Goal: Task Accomplishment & Management: Use online tool/utility

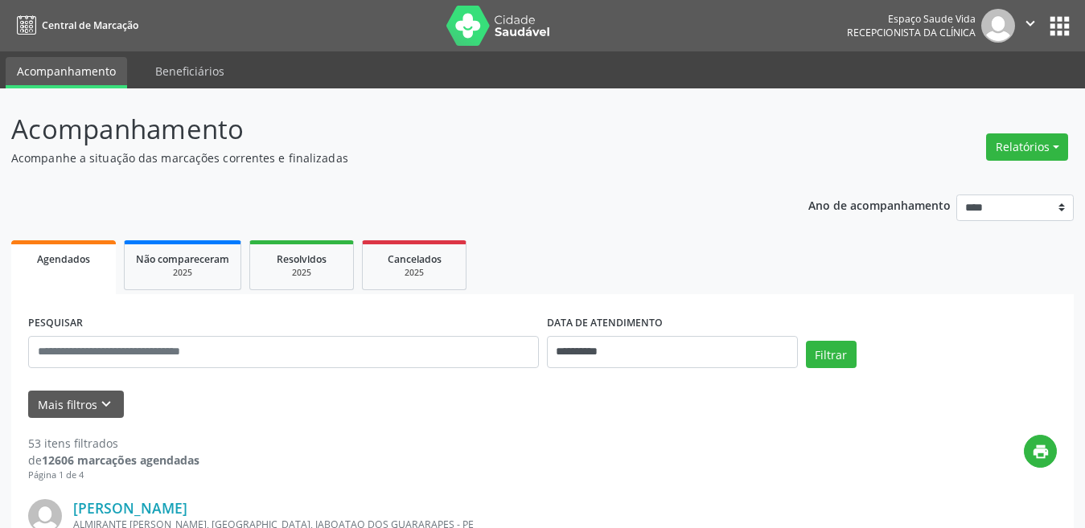
click at [1010, 154] on button "Relatórios" at bounding box center [1027, 147] width 82 height 27
click at [992, 171] on link "Agendamentos" at bounding box center [982, 181] width 173 height 23
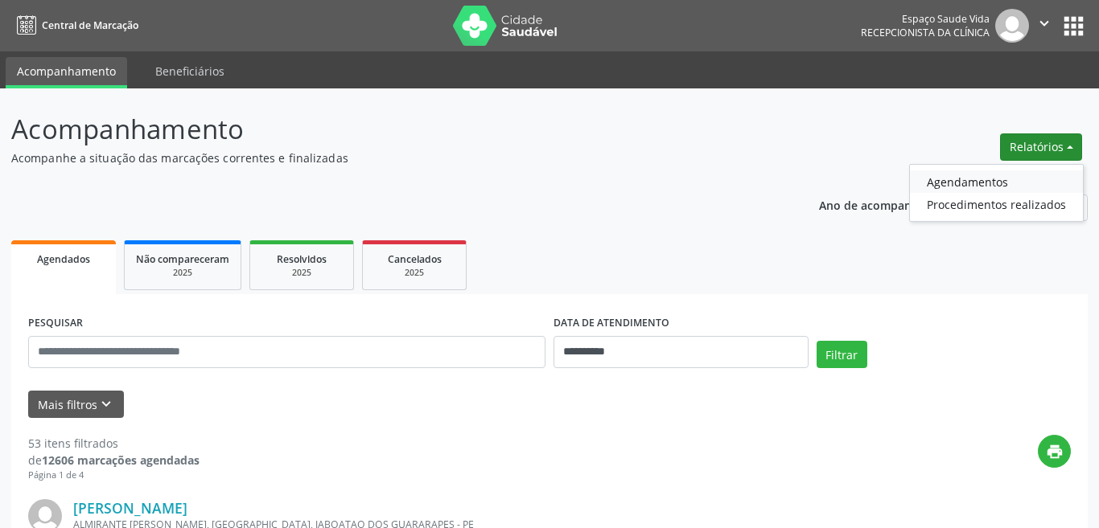
select select "*"
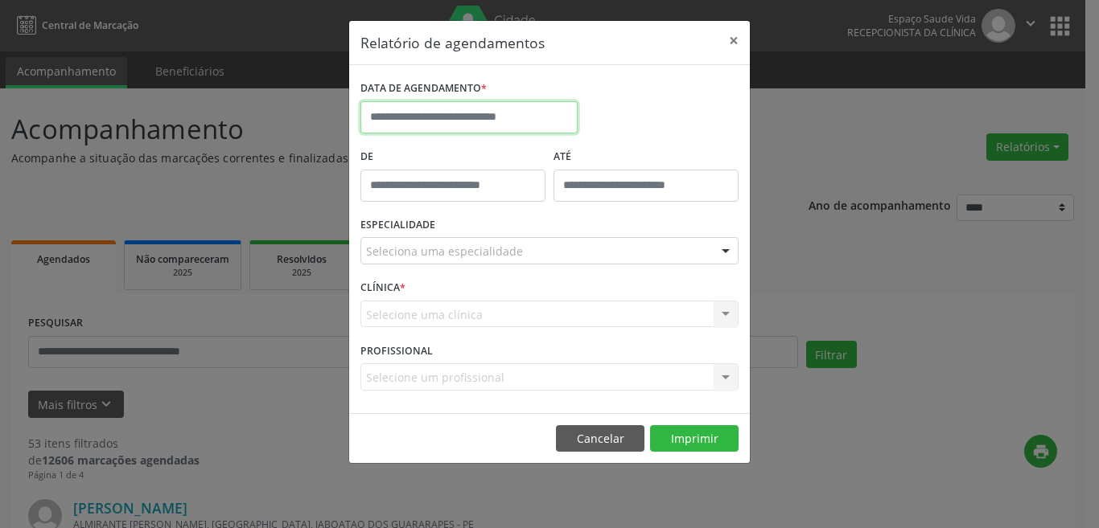
click at [476, 122] on input "text" at bounding box center [468, 117] width 217 height 32
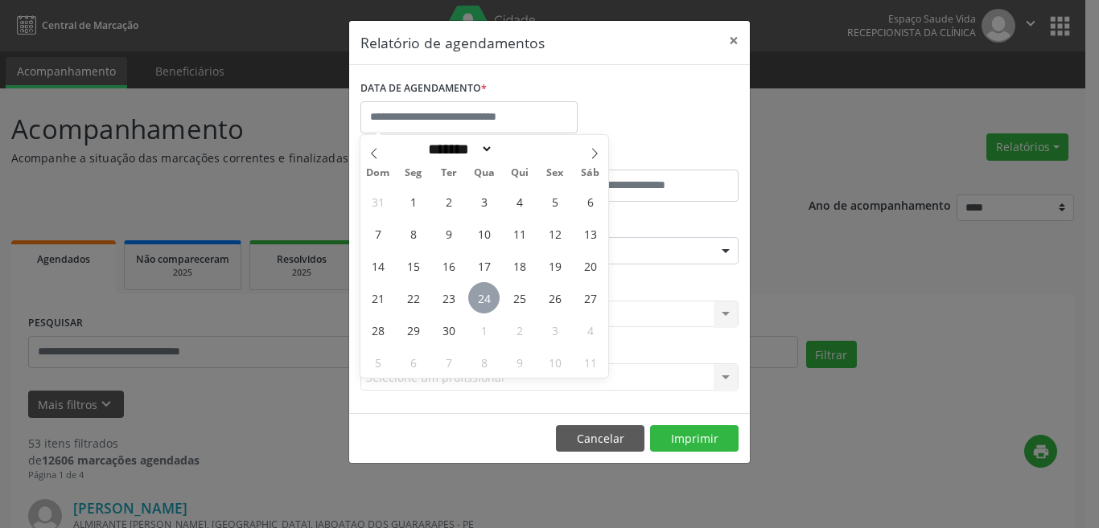
click at [484, 302] on span "24" at bounding box center [483, 297] width 31 height 31
type input "**********"
click at [484, 302] on span "24" at bounding box center [483, 297] width 31 height 31
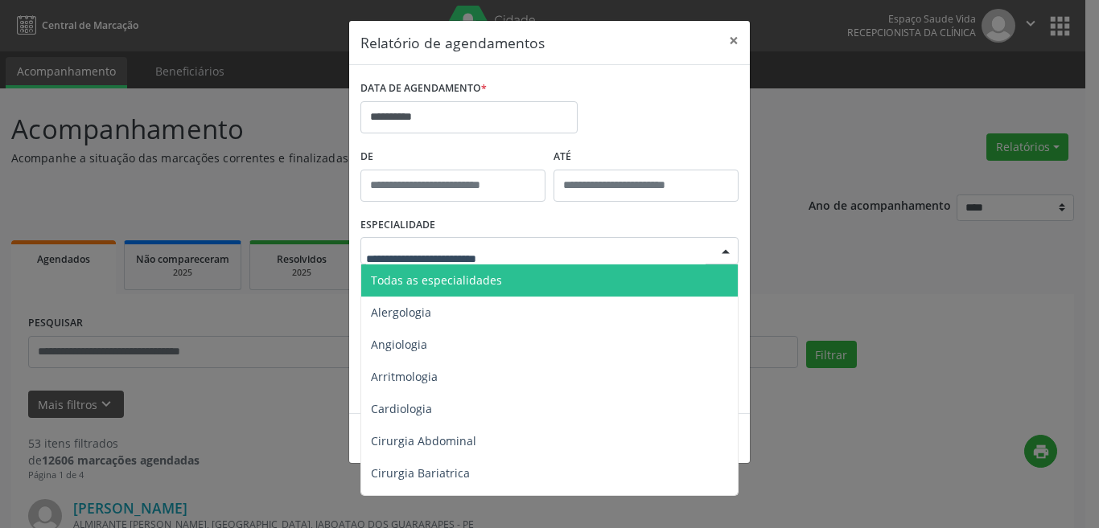
click at [607, 250] on div at bounding box center [549, 250] width 378 height 27
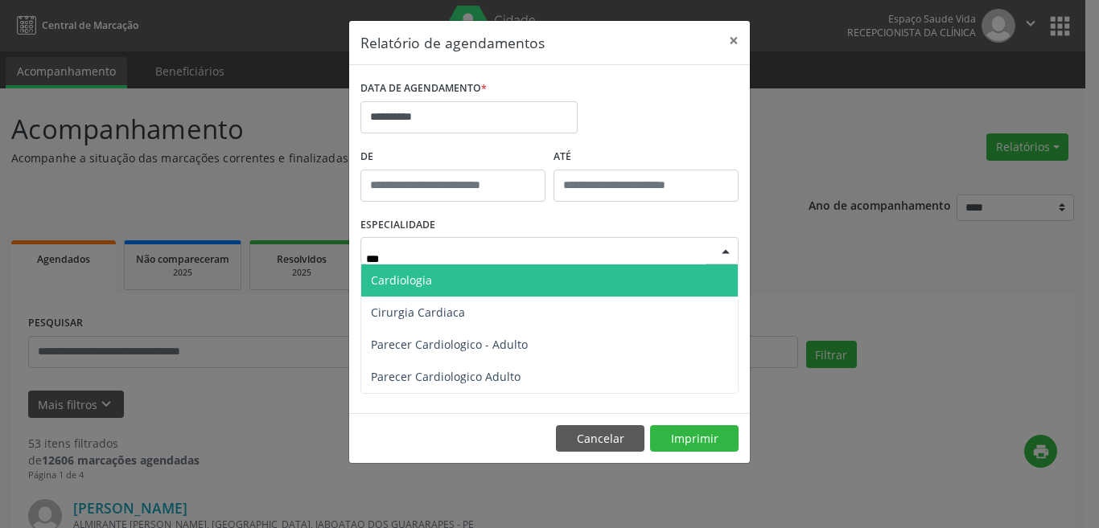
type input "****"
click at [523, 277] on span "Cardiologia" at bounding box center [549, 281] width 376 height 32
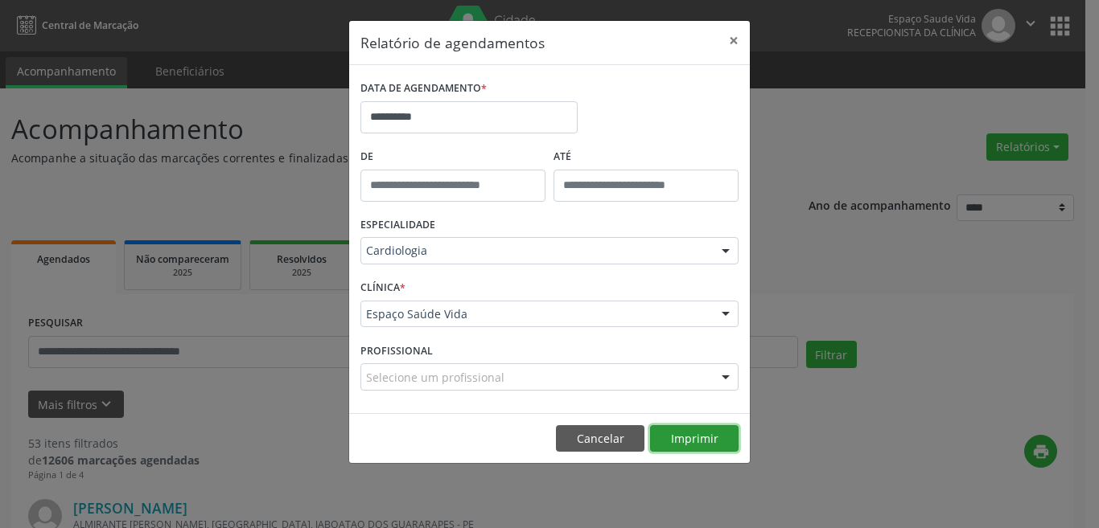
click at [693, 446] on button "Imprimir" at bounding box center [694, 438] width 88 height 27
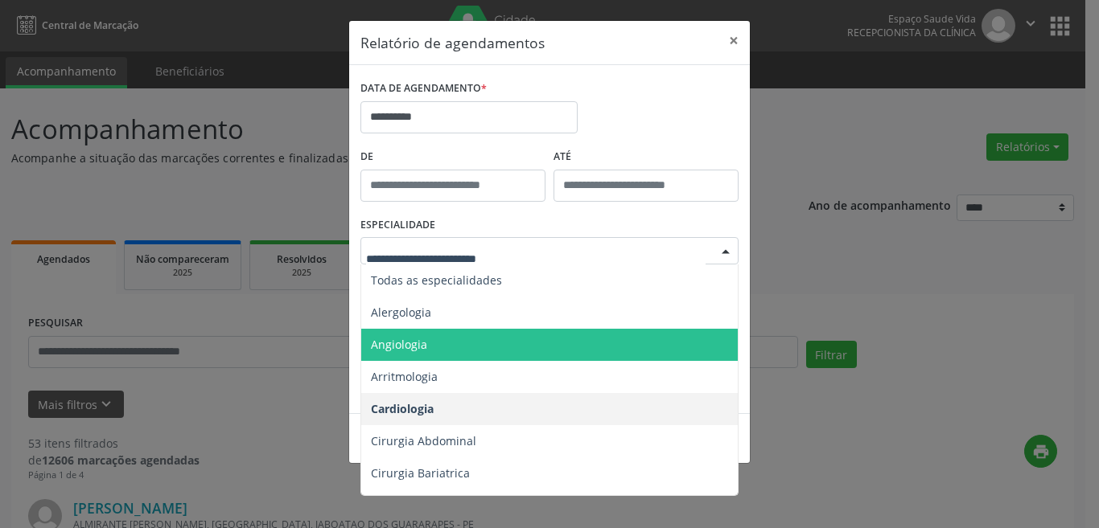
click at [643, 260] on div at bounding box center [549, 250] width 378 height 27
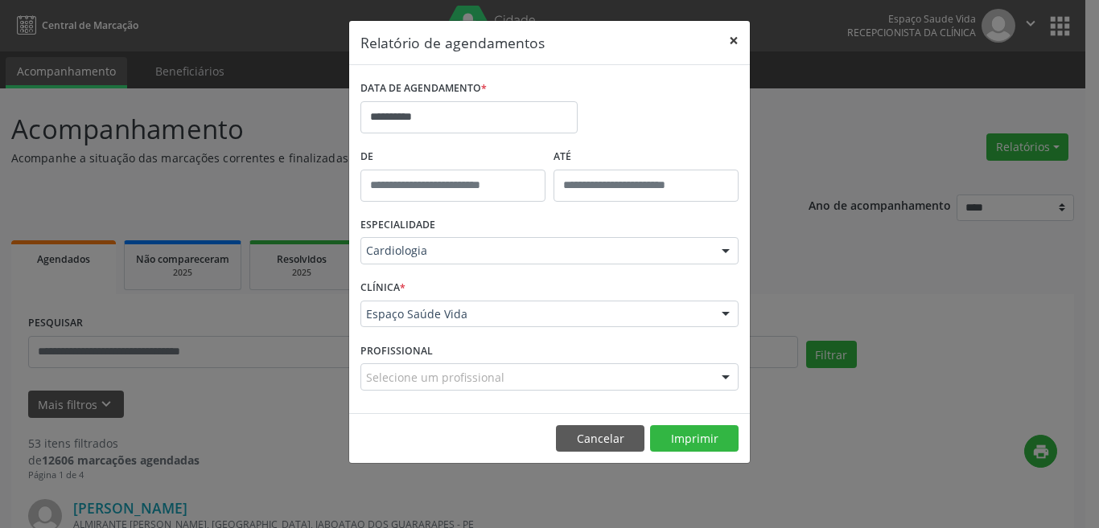
click at [731, 44] on button "×" at bounding box center [733, 40] width 32 height 39
